Goal: Task Accomplishment & Management: Use online tool/utility

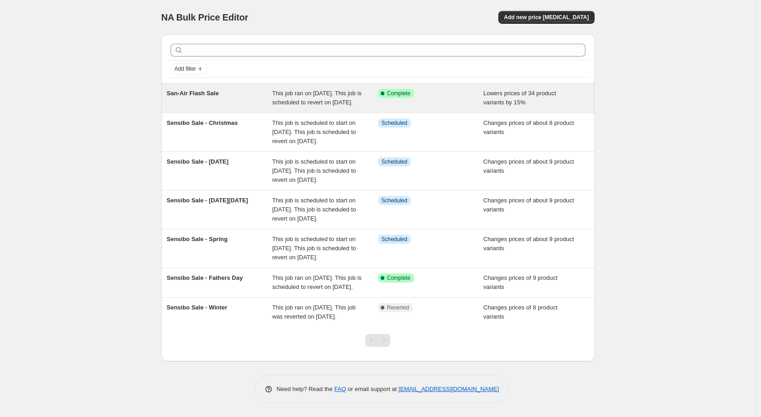
click at [227, 98] on div "San-Air Flash Sale" at bounding box center [220, 98] width 106 height 18
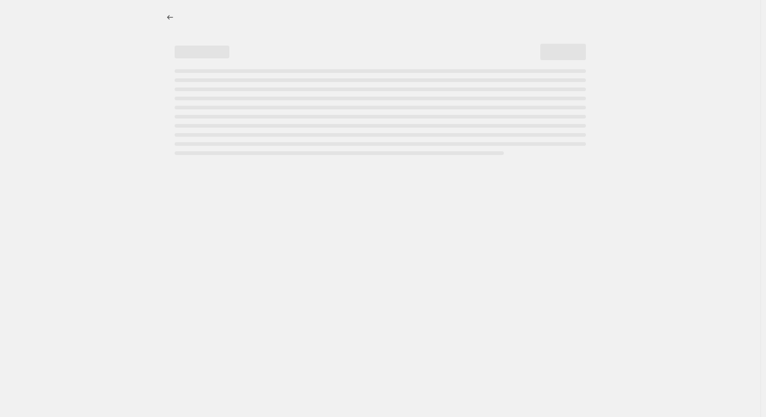
select select "percentage"
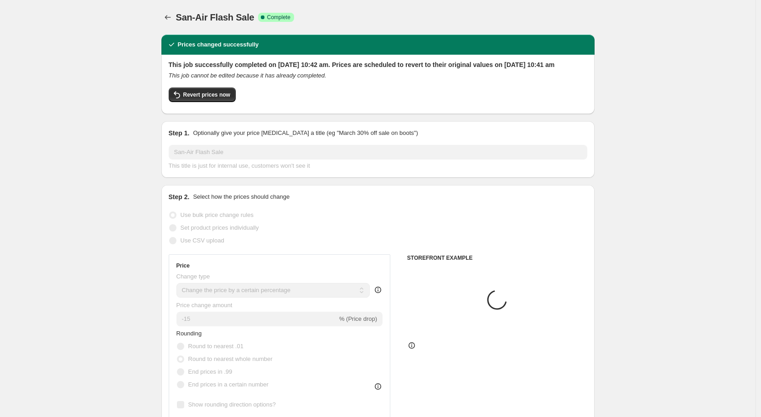
select select "vendor"
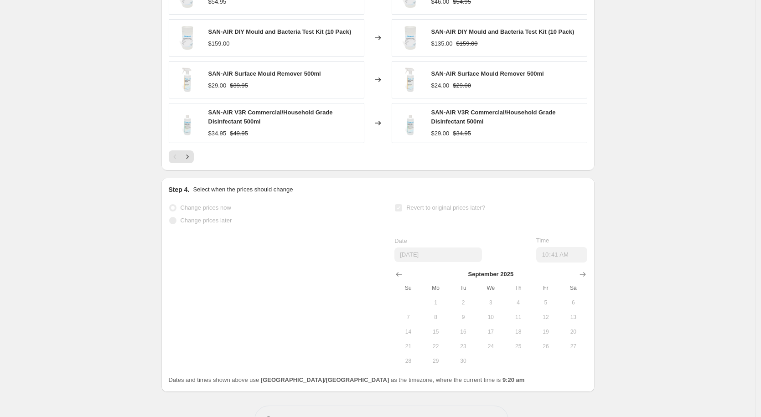
scroll to position [832, 0]
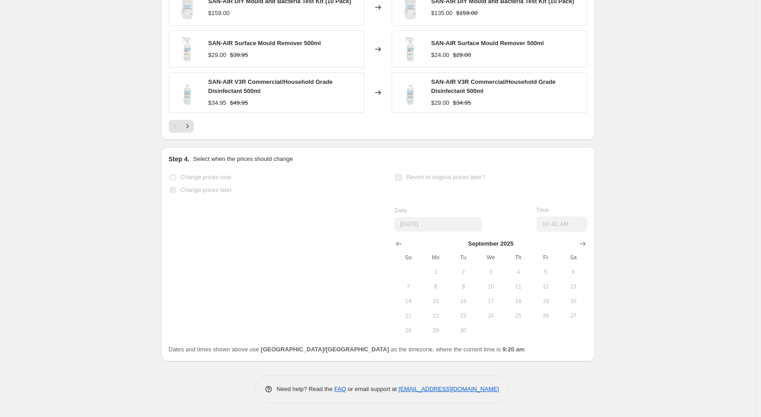
click at [521, 273] on span "4" at bounding box center [518, 272] width 20 height 7
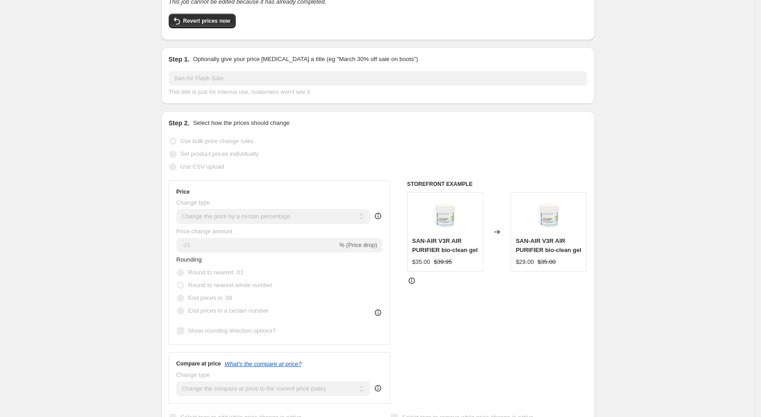
scroll to position [0, 0]
